Goal: Information Seeking & Learning: Learn about a topic

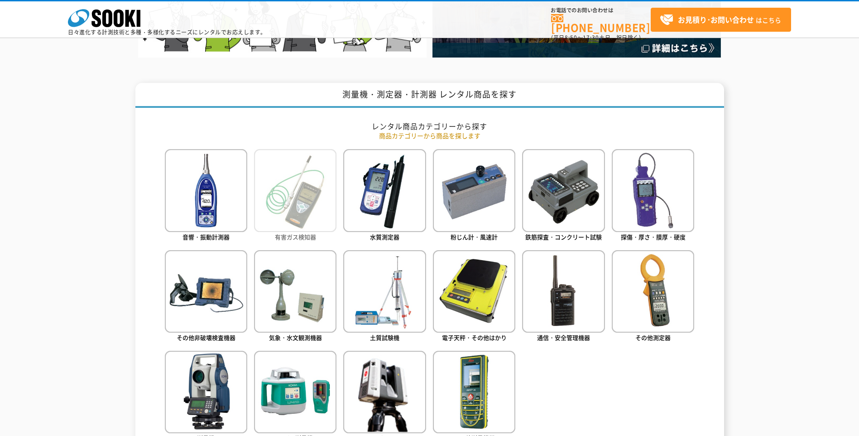
click at [312, 210] on img at bounding box center [295, 190] width 82 height 82
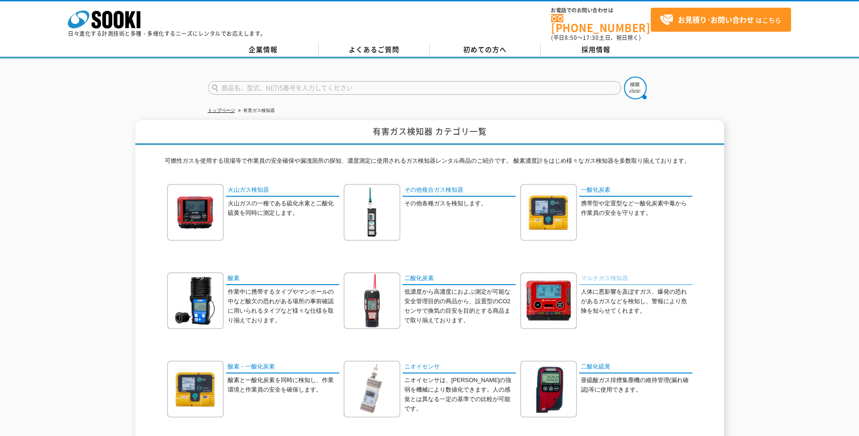
click at [619, 272] on link "マルチガス検知器" at bounding box center [635, 278] width 113 height 13
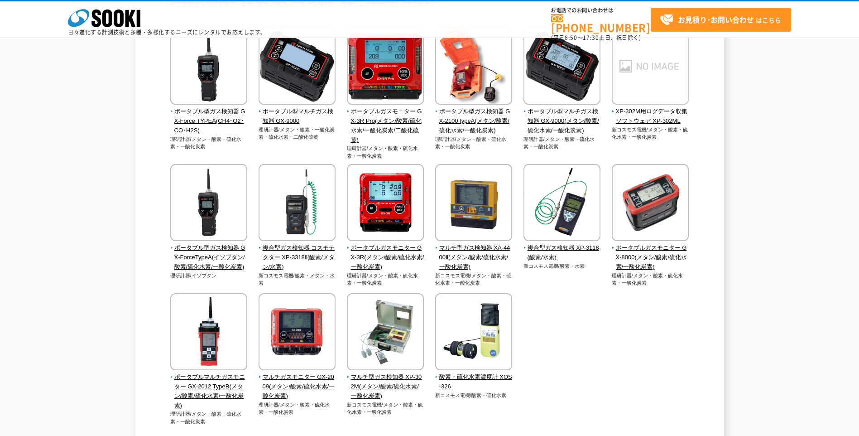
scroll to position [136, 0]
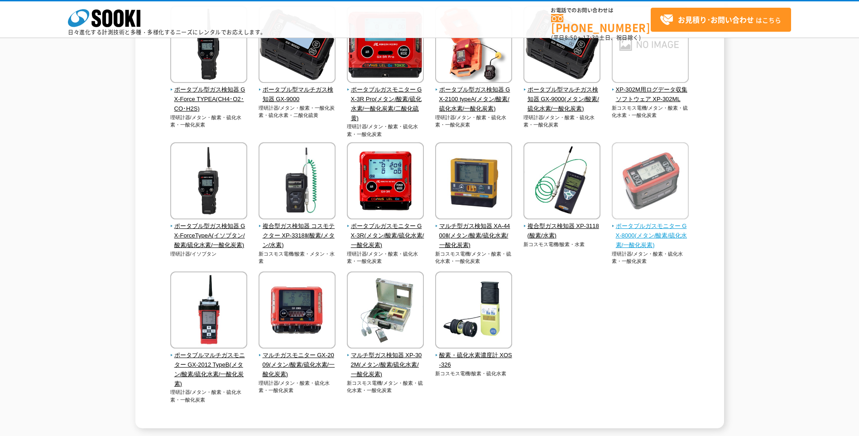
click at [646, 225] on span "ポータブルガスモニター GX-8000(メタン/酸素/硫化水素/一酸化炭素)" at bounding box center [650, 235] width 77 height 28
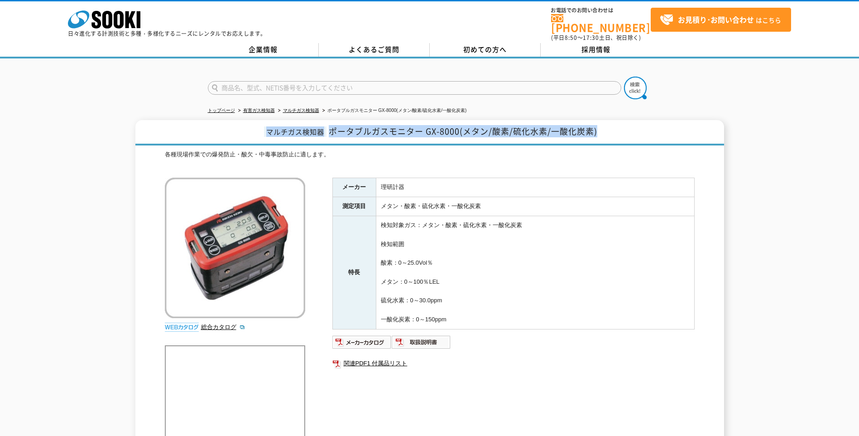
drag, startPoint x: 267, startPoint y: 126, endPoint x: 612, endPoint y: 124, distance: 345.1
click at [612, 124] on h1 "マルチガス検知器 ポータブルガスモニター GX-8000(メタン/酸素/硫化水素/一酸化炭素)" at bounding box center [429, 132] width 589 height 25
drag, startPoint x: 612, startPoint y: 124, endPoint x: 558, endPoint y: 128, distance: 54.5
copy h1 "マルチガス検知器 ポータブルガスモニター GX-8000(メタン/酸素/硫化水素/一酸化炭素)"
